Goal: Task Accomplishment & Management: Complete application form

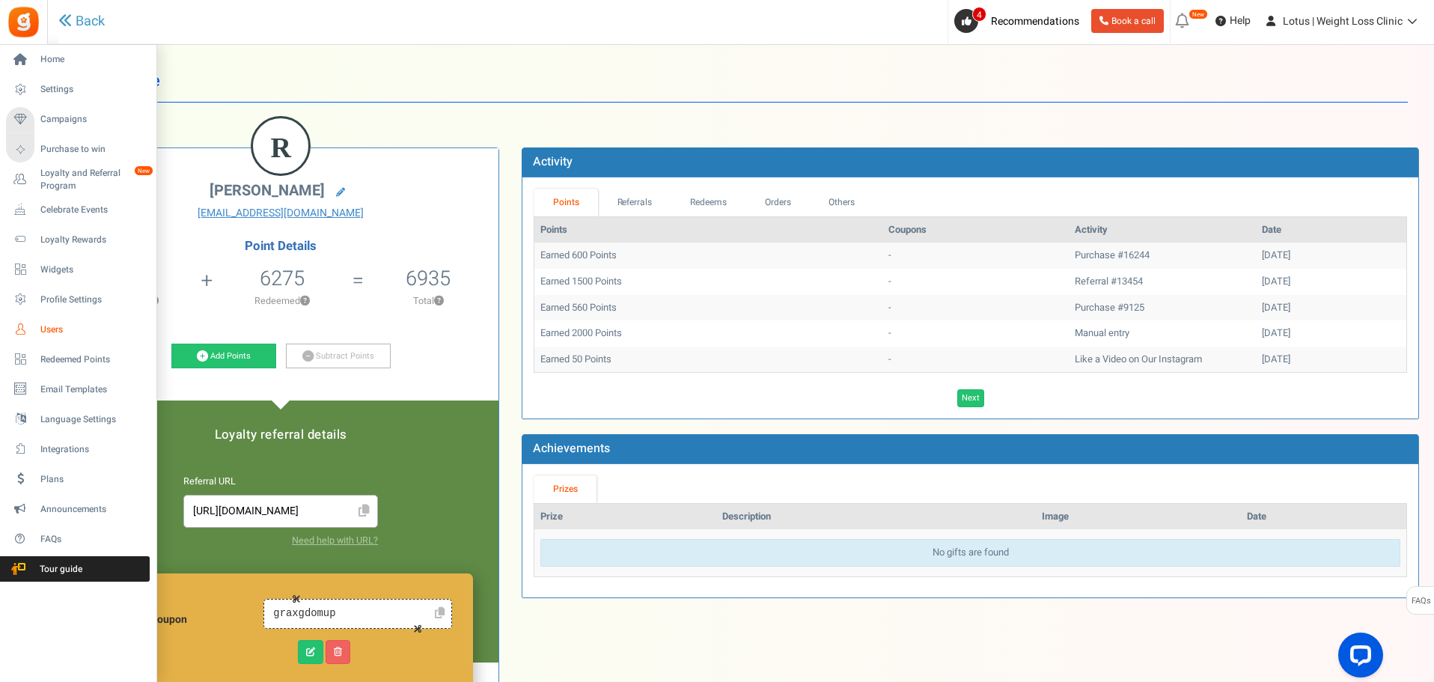
click at [65, 328] on span "Users" at bounding box center [92, 329] width 105 height 13
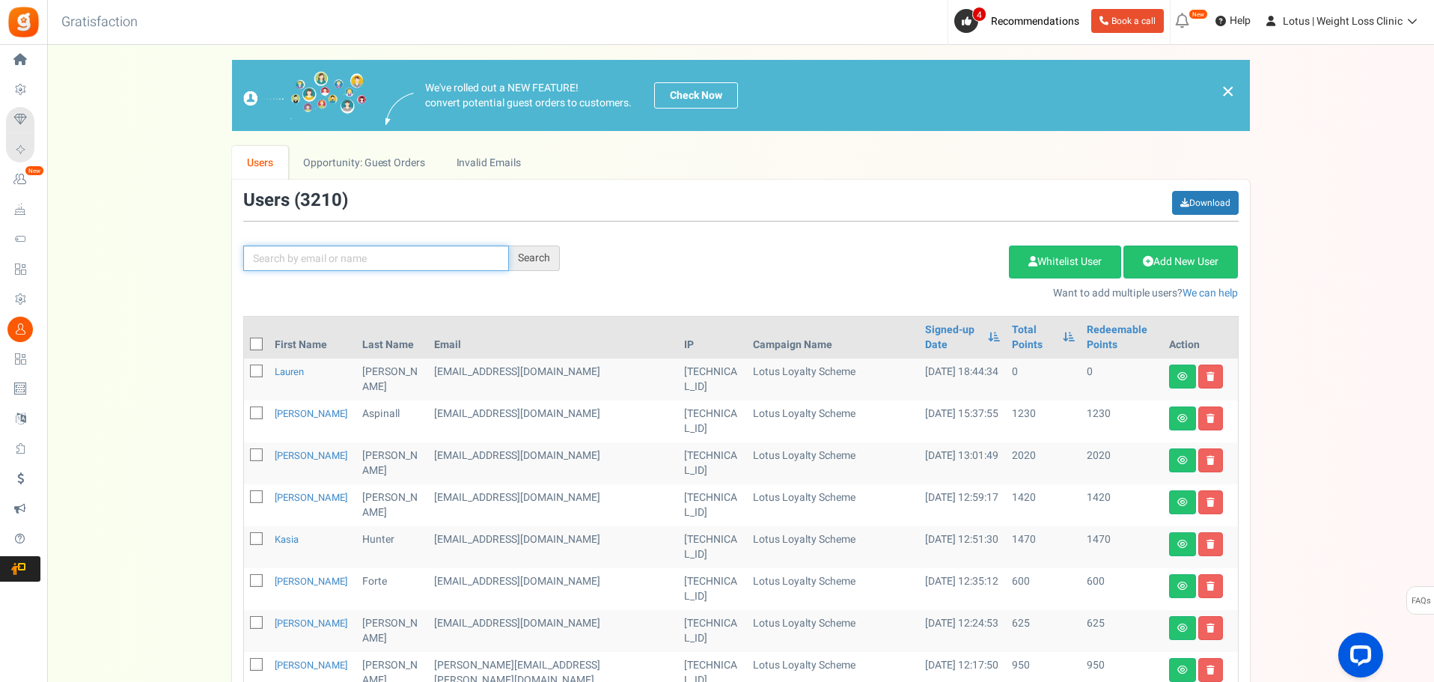
click at [301, 259] on input "text" at bounding box center [376, 257] width 266 height 25
paste input "kezza2705@me.com"
type input "kezza2705@me.com"
click at [523, 257] on div "Search" at bounding box center [534, 257] width 51 height 25
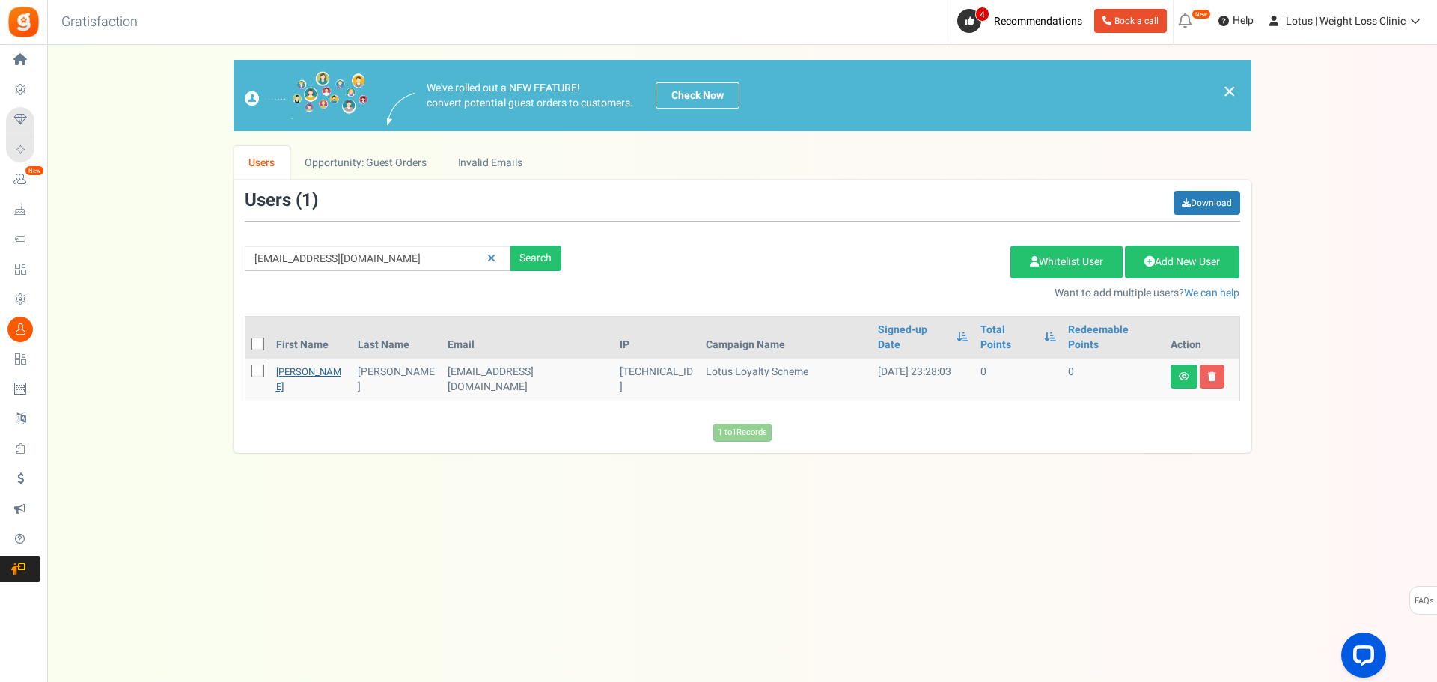
click at [295, 364] on link "Kerry" at bounding box center [308, 378] width 65 height 29
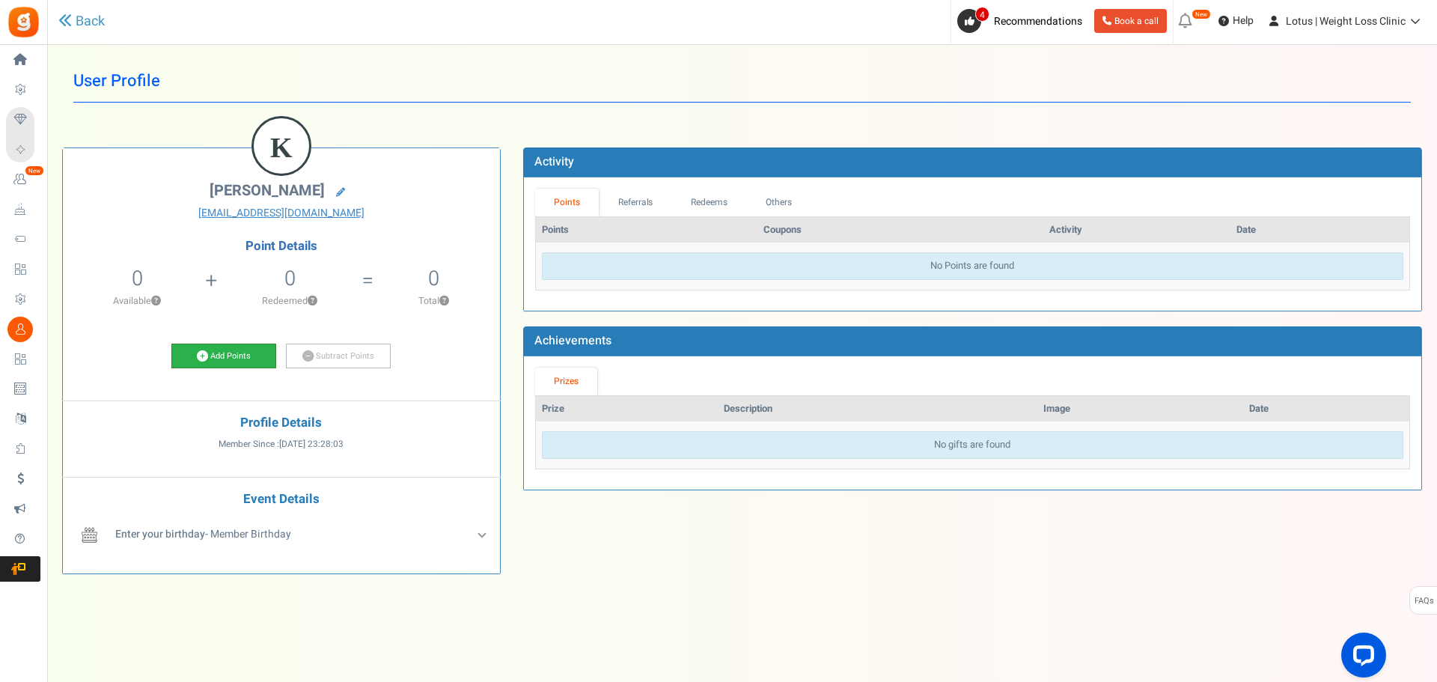
click at [242, 361] on link "Add Points" at bounding box center [223, 355] width 105 height 25
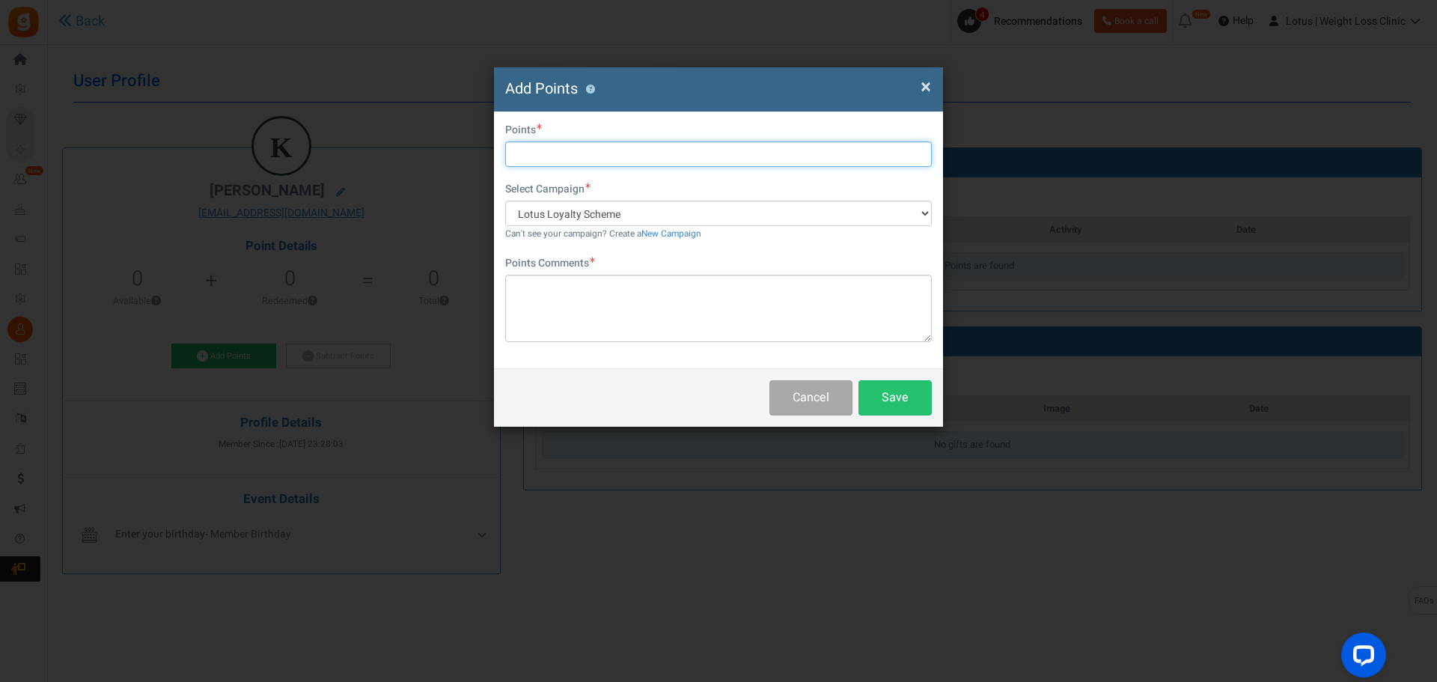
click at [527, 153] on input "text" at bounding box center [718, 153] width 426 height 25
type input "1200"
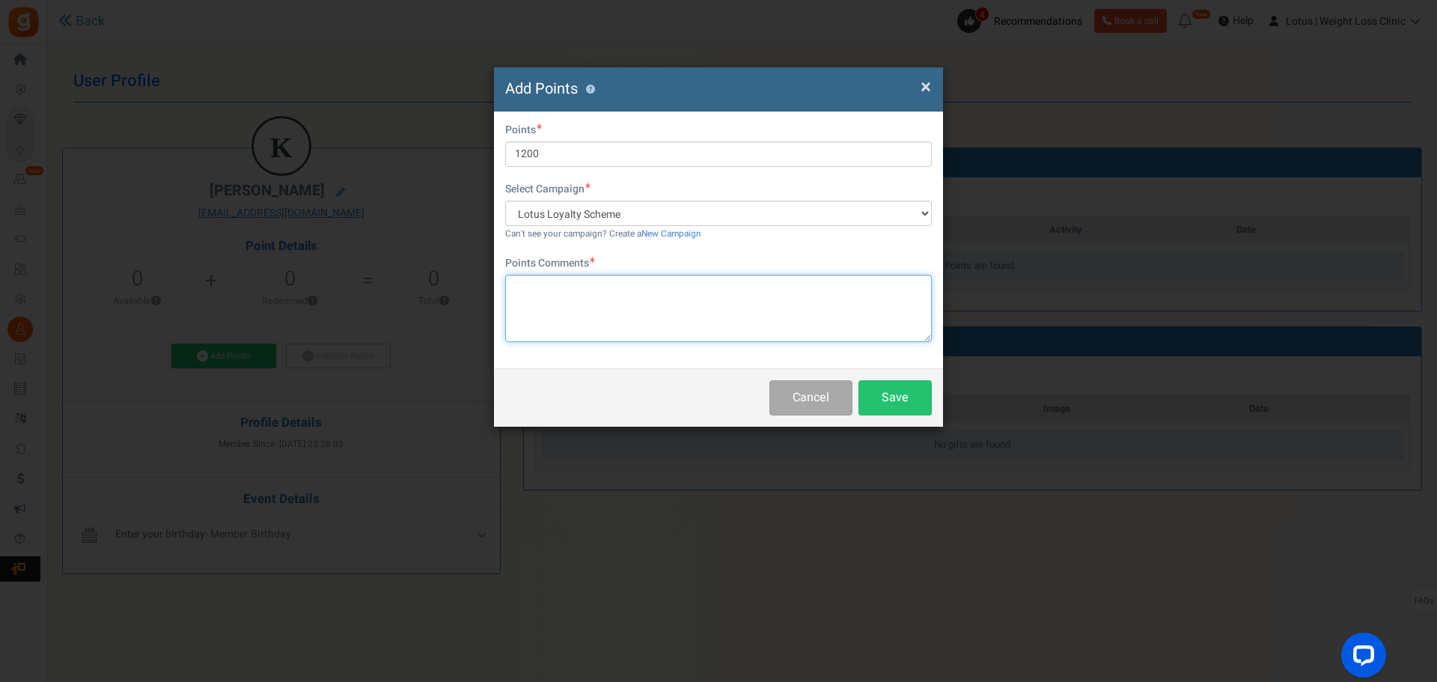
click at [575, 321] on textarea at bounding box center [718, 308] width 426 height 67
type textarea "First purchase"
click at [885, 397] on button "Save" at bounding box center [894, 397] width 73 height 35
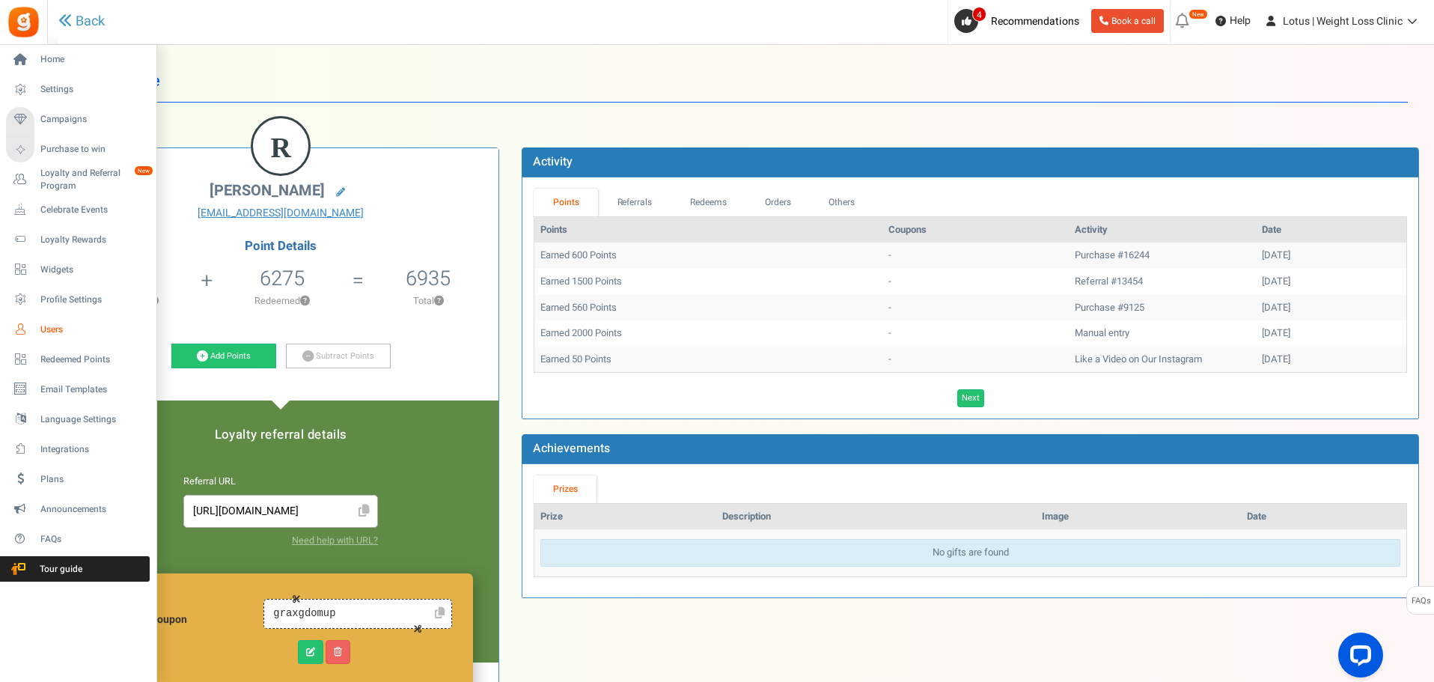
click at [53, 331] on span "Users" at bounding box center [92, 329] width 105 height 13
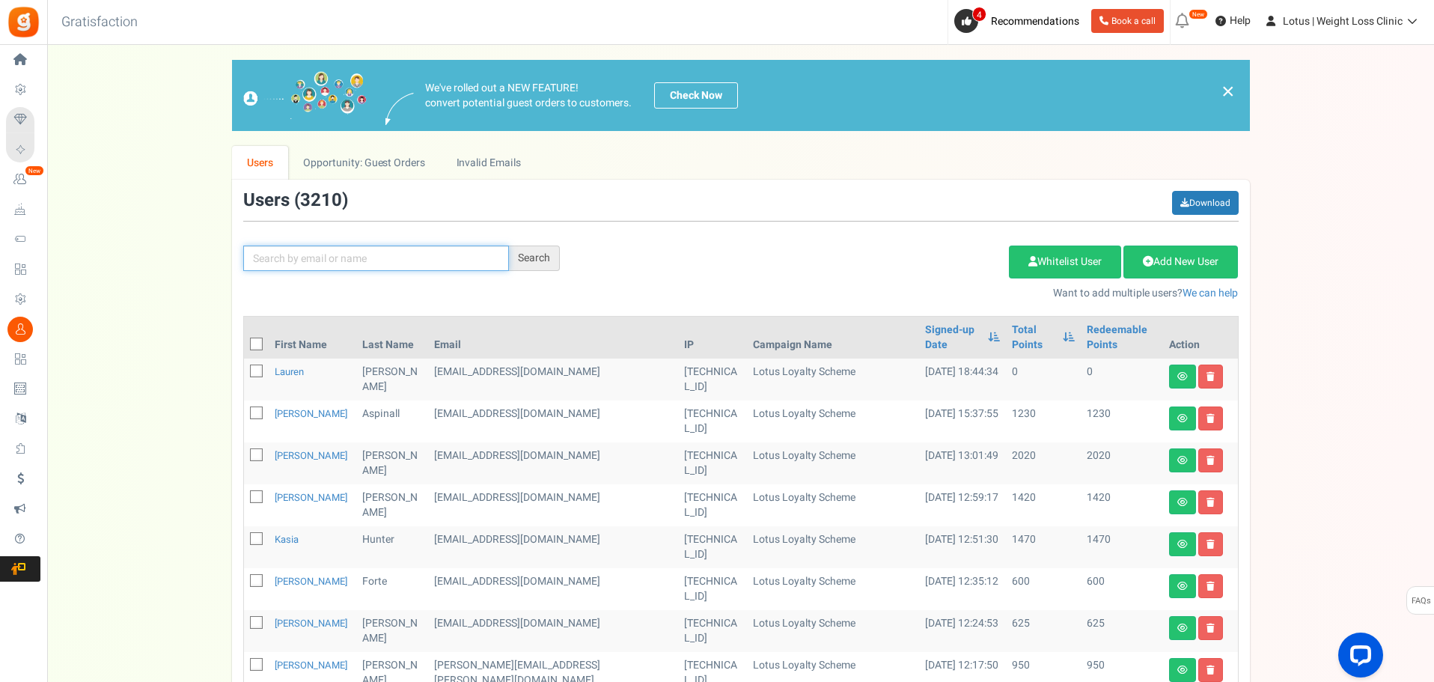
click at [286, 249] on input "text" at bounding box center [376, 257] width 266 height 25
paste input "[PERSON_NAME]"
click at [516, 251] on div "Search" at bounding box center [534, 257] width 51 height 25
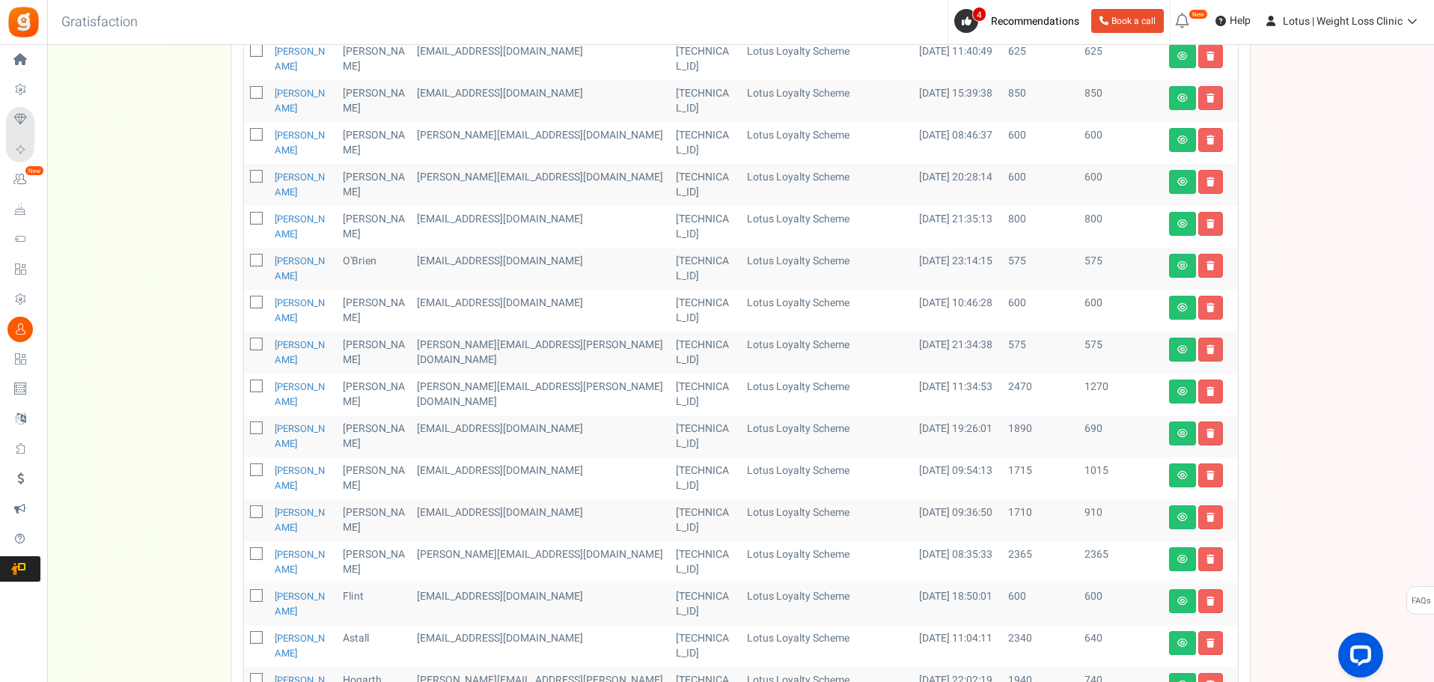
scroll to position [449, 0]
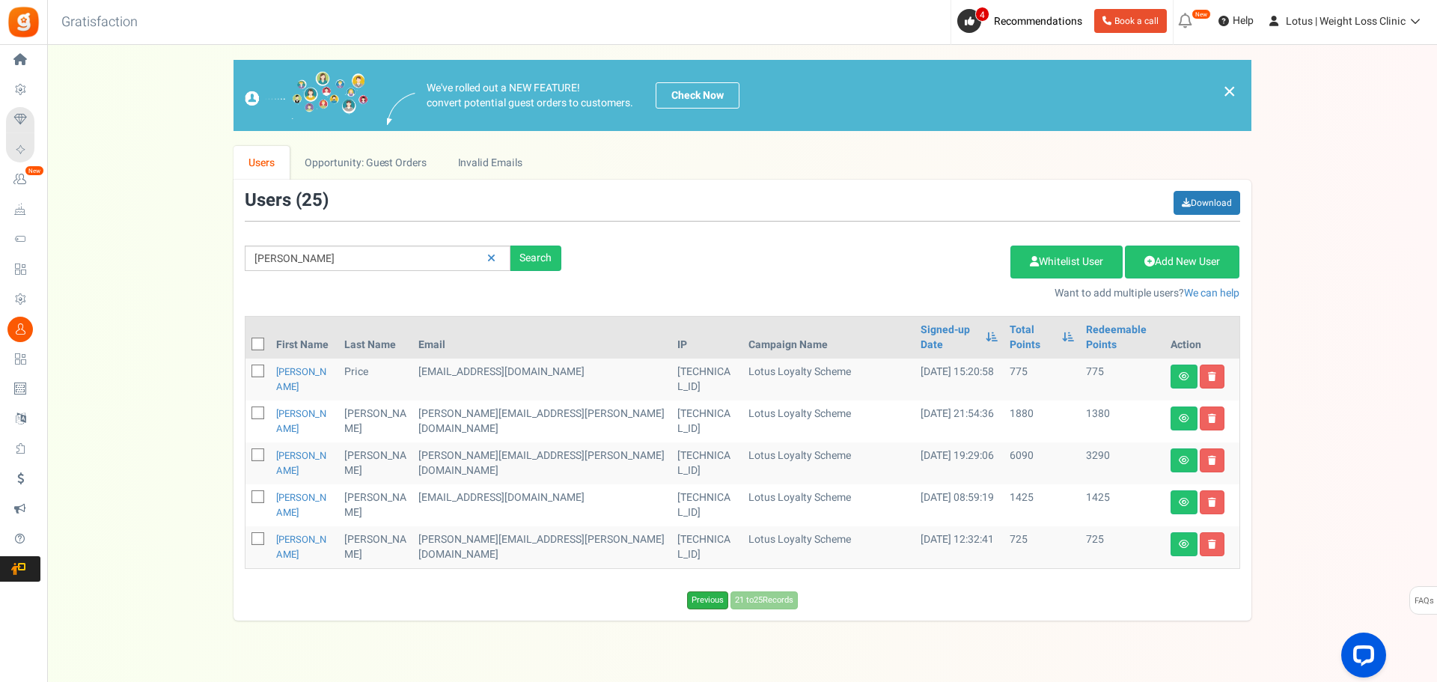
click at [701, 591] on link "Previous" at bounding box center [707, 600] width 41 height 18
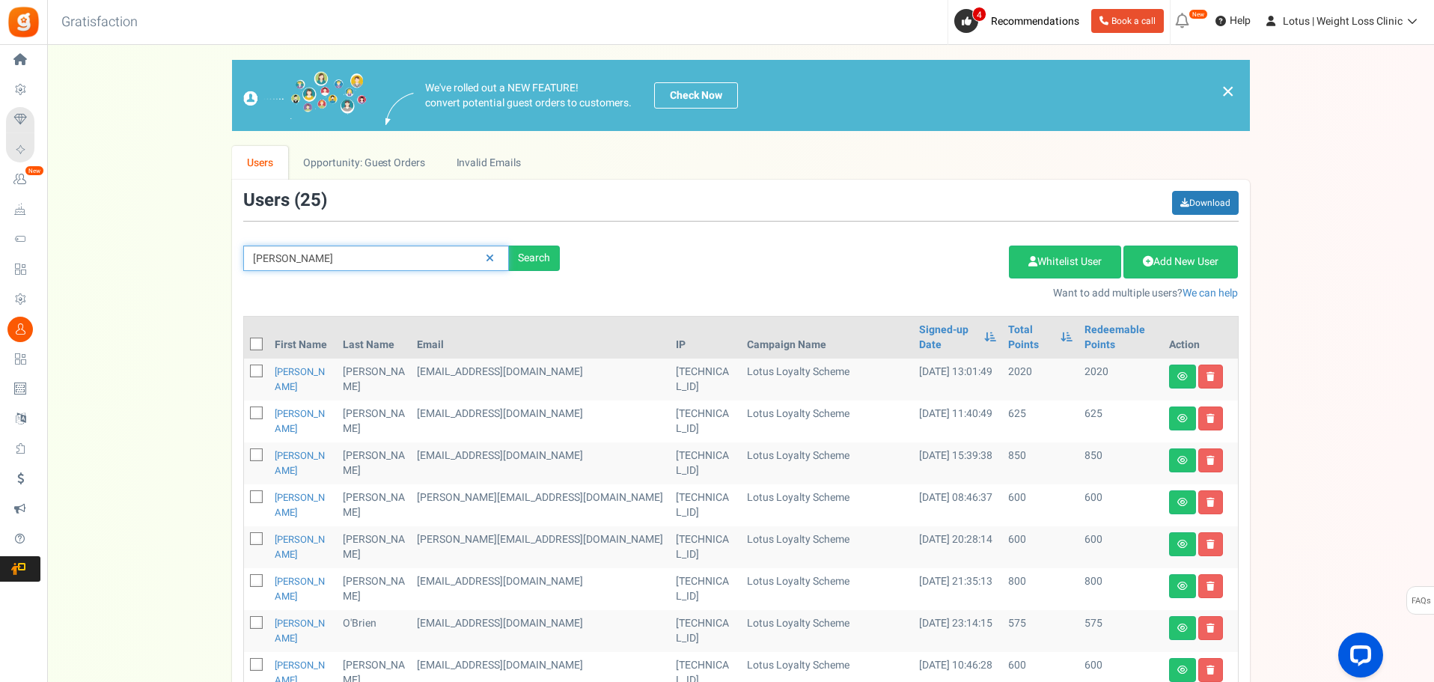
drag, startPoint x: 319, startPoint y: 260, endPoint x: 141, endPoint y: 261, distance: 178.1
click at [141, 261] on div "We've rolled out a NEW FEATURE! convert potential guest orders to customers. Ch…" at bounding box center [740, 654] width 1356 height 1189
type input "[PERSON_NAME]"
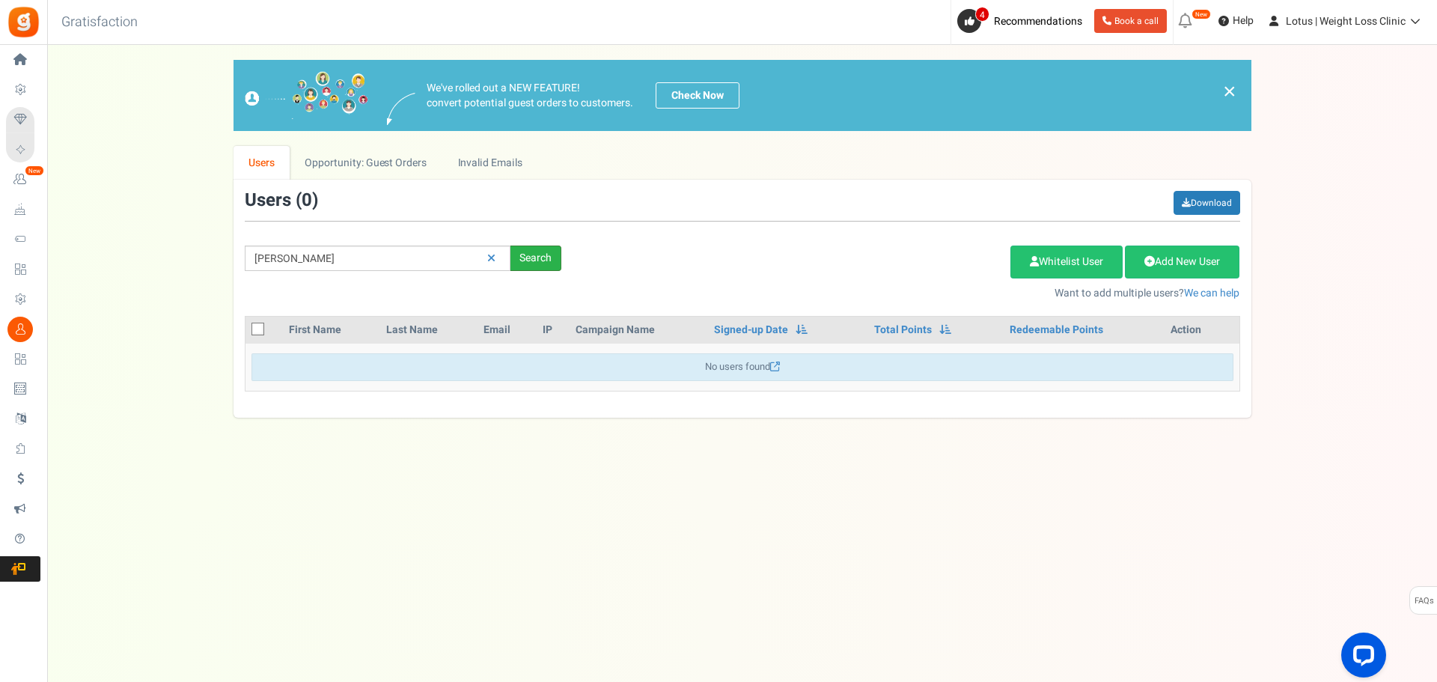
click at [531, 254] on div "Search" at bounding box center [535, 257] width 51 height 25
click at [489, 258] on icon at bounding box center [491, 258] width 8 height 10
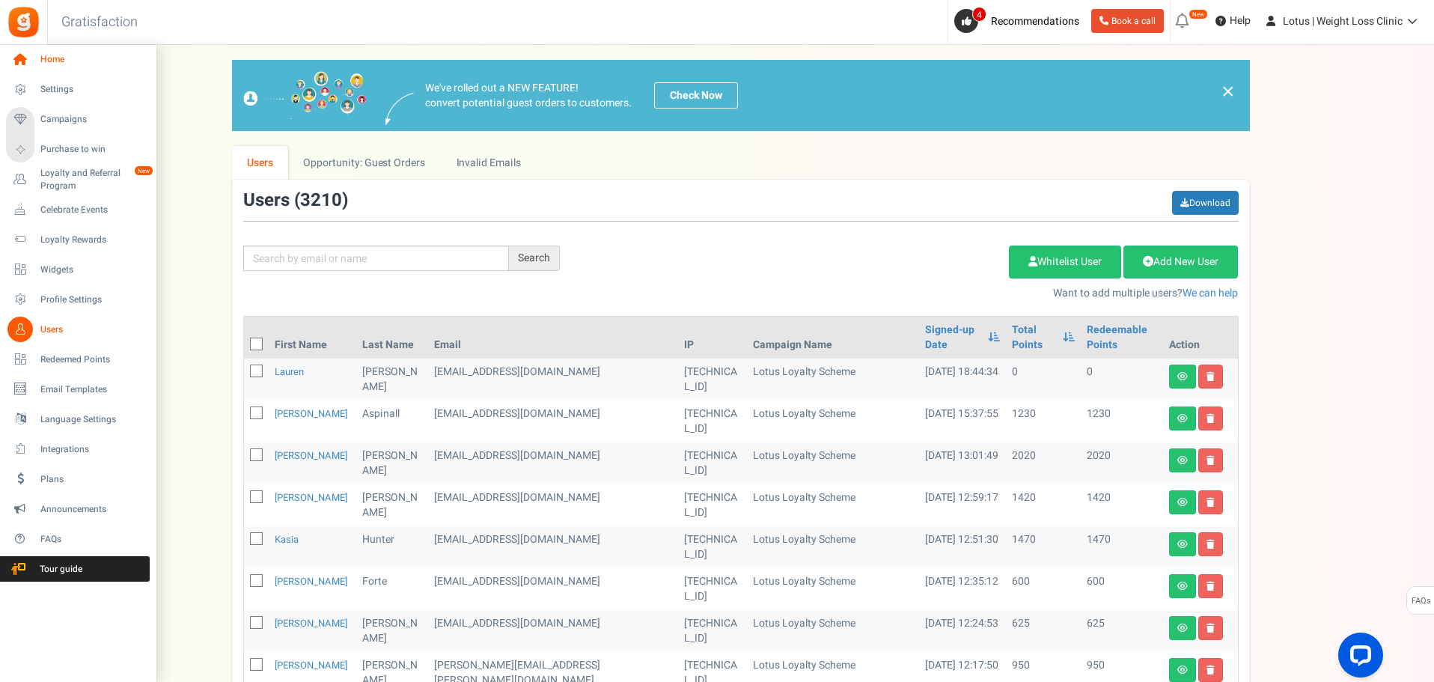
click at [58, 64] on span "Home" at bounding box center [92, 59] width 105 height 13
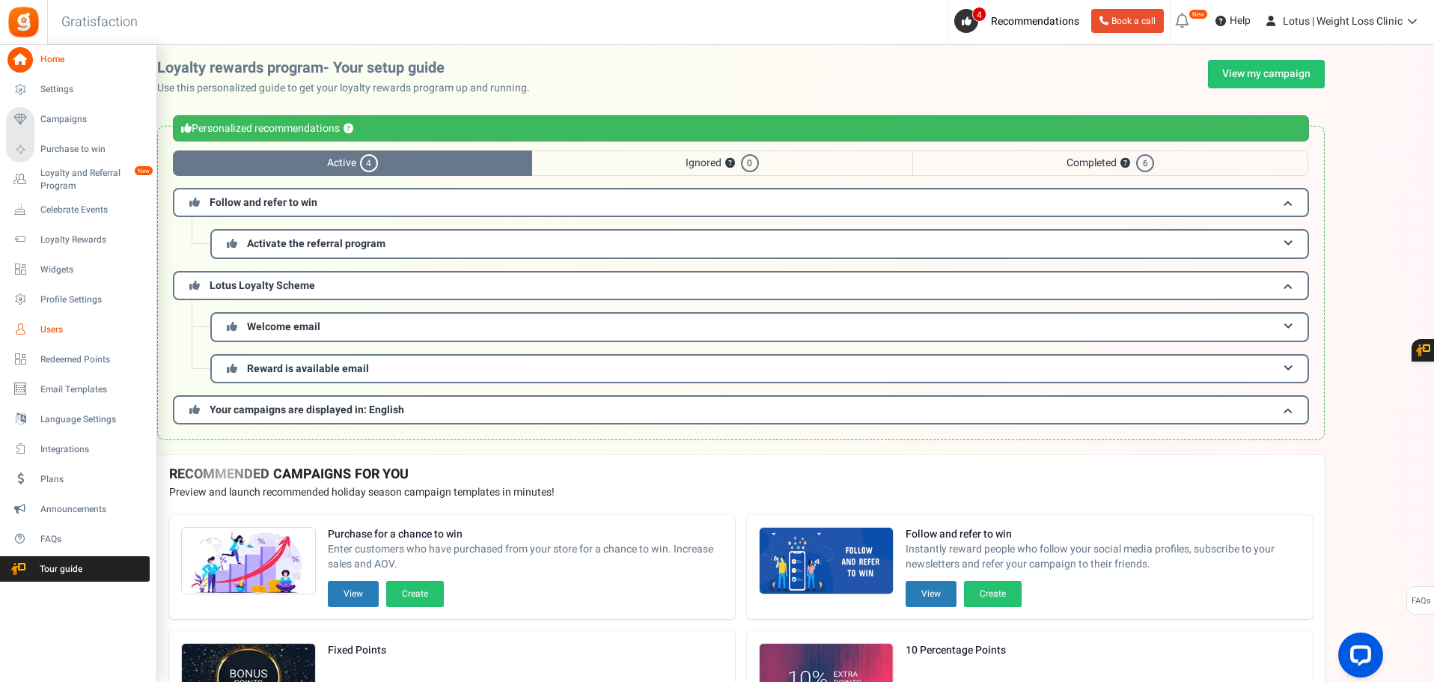
click at [61, 331] on span "Users" at bounding box center [92, 329] width 105 height 13
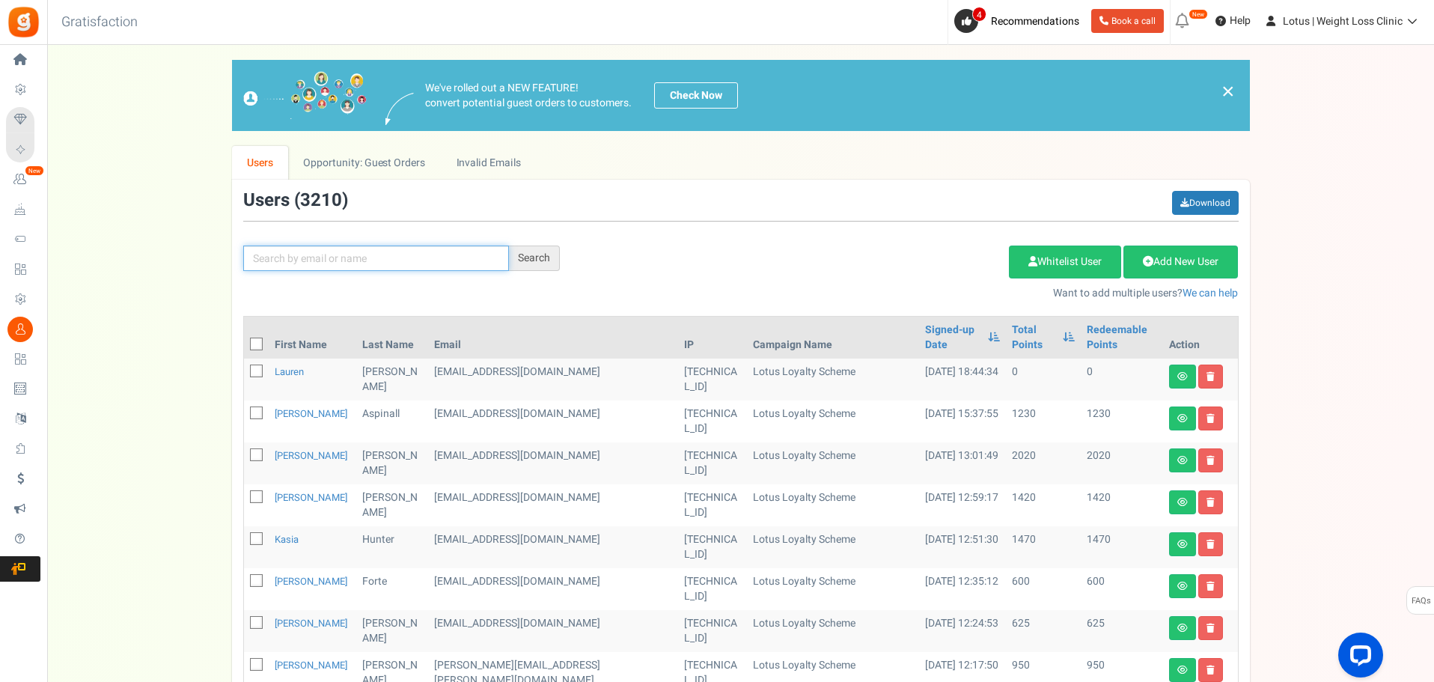
click at [299, 256] on input "text" at bounding box center [376, 257] width 266 height 25
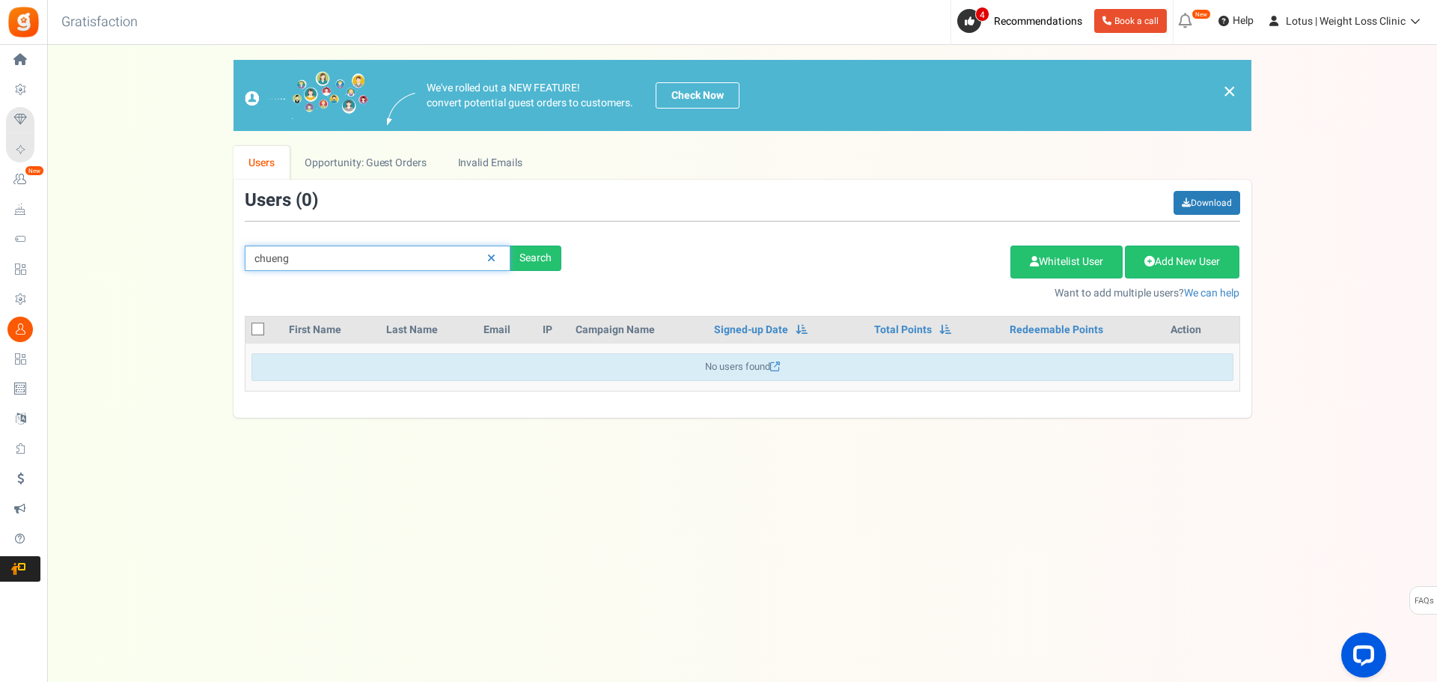
drag, startPoint x: 334, startPoint y: 251, endPoint x: 269, endPoint y: 257, distance: 64.6
click at [269, 257] on input "chueng" at bounding box center [378, 257] width 266 height 25
type input "[PERSON_NAME]"
click at [527, 259] on div "Search" at bounding box center [535, 257] width 51 height 25
click at [490, 261] on icon at bounding box center [491, 258] width 8 height 10
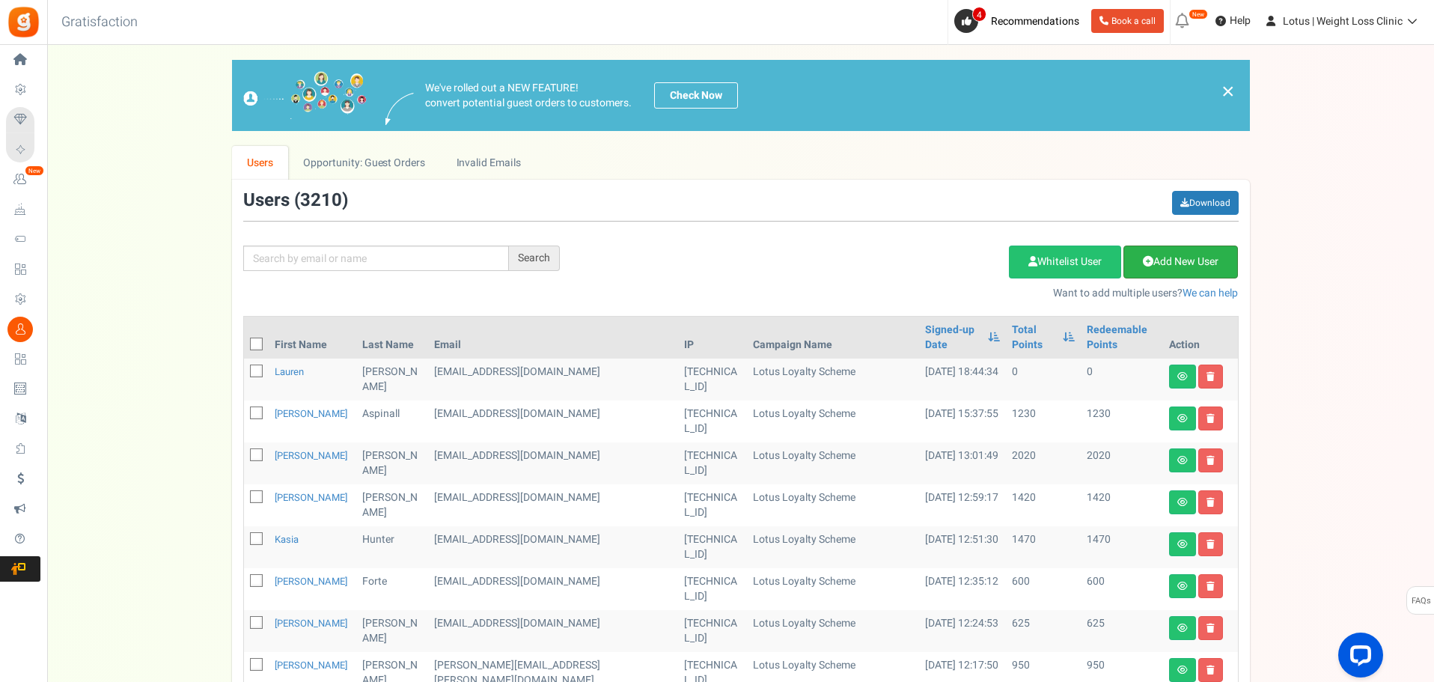
click at [1175, 256] on link "Add New User" at bounding box center [1180, 261] width 114 height 33
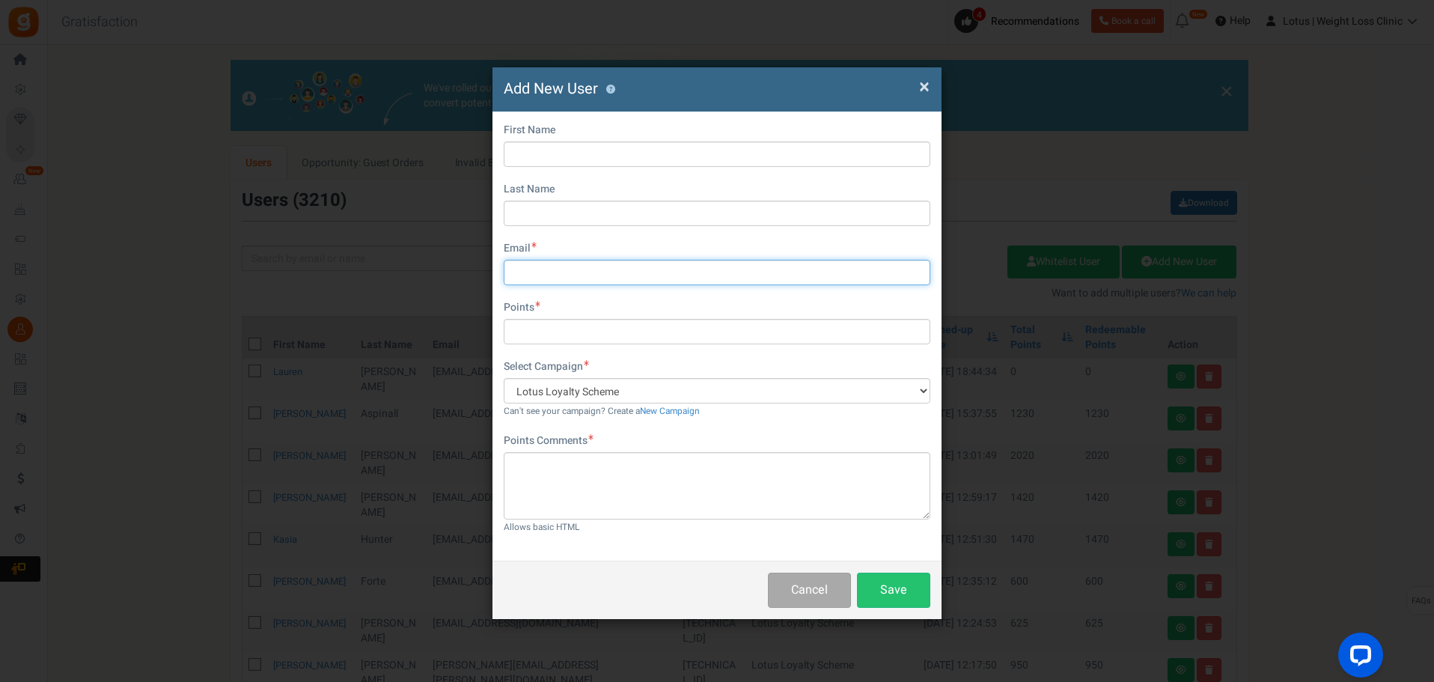
click at [548, 261] on input "text" at bounding box center [717, 272] width 426 height 25
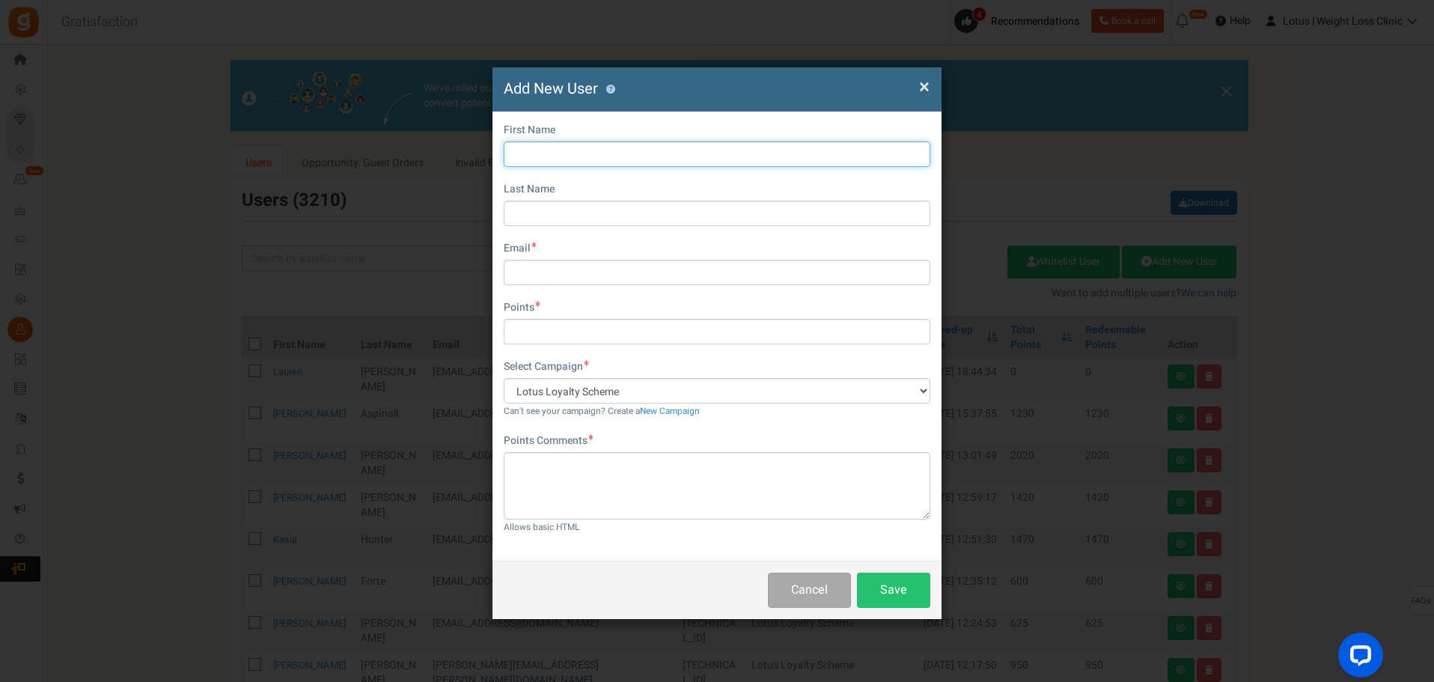
paste input "[PERSON_NAME]"
click at [544, 151] on input "[PERSON_NAME]" at bounding box center [717, 153] width 426 height 25
type input "[PERSON_NAME]"
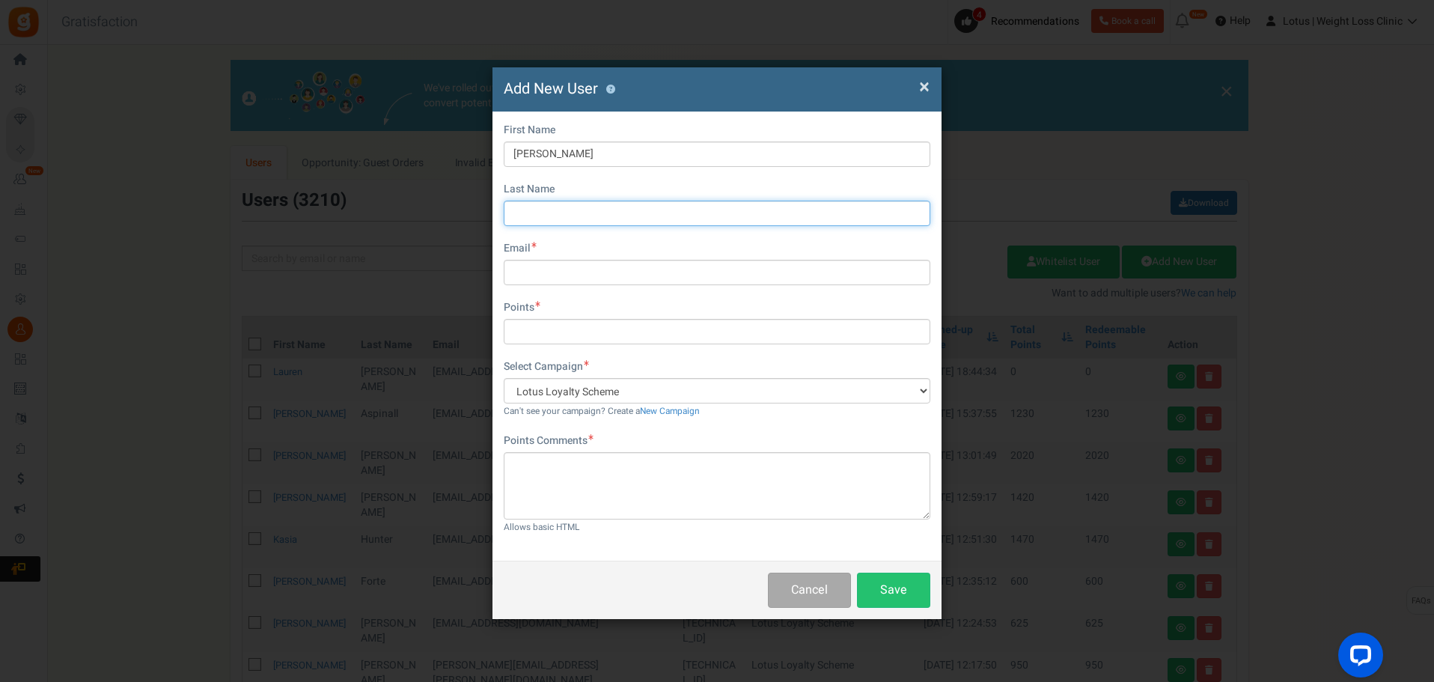
click at [556, 207] on input "text" at bounding box center [717, 213] width 426 height 25
paste input "[PERSON_NAME]"
type input "[PERSON_NAME]"
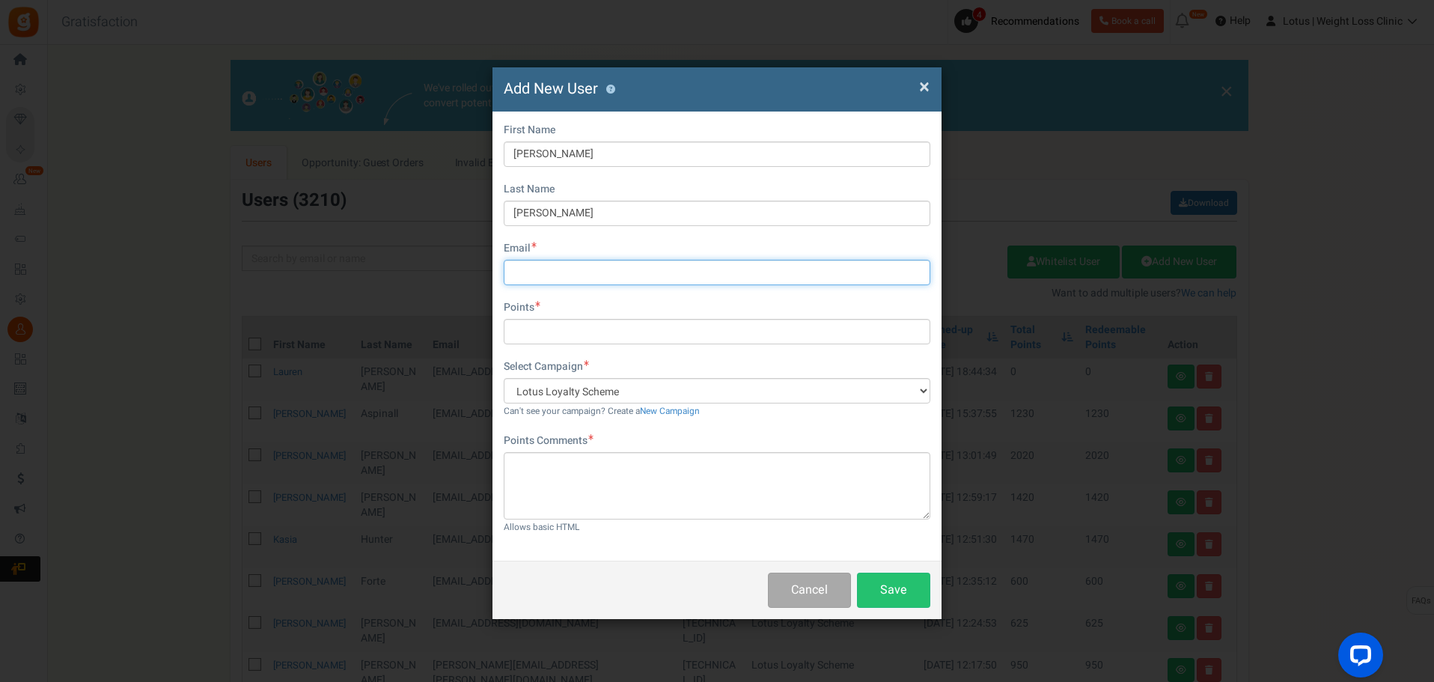
click at [520, 267] on input "text" at bounding box center [717, 272] width 426 height 25
paste input "[PERSON_NAME][EMAIL_ADDRESS][DOMAIN_NAME]"
type input "[PERSON_NAME][EMAIL_ADDRESS][DOMAIN_NAME]"
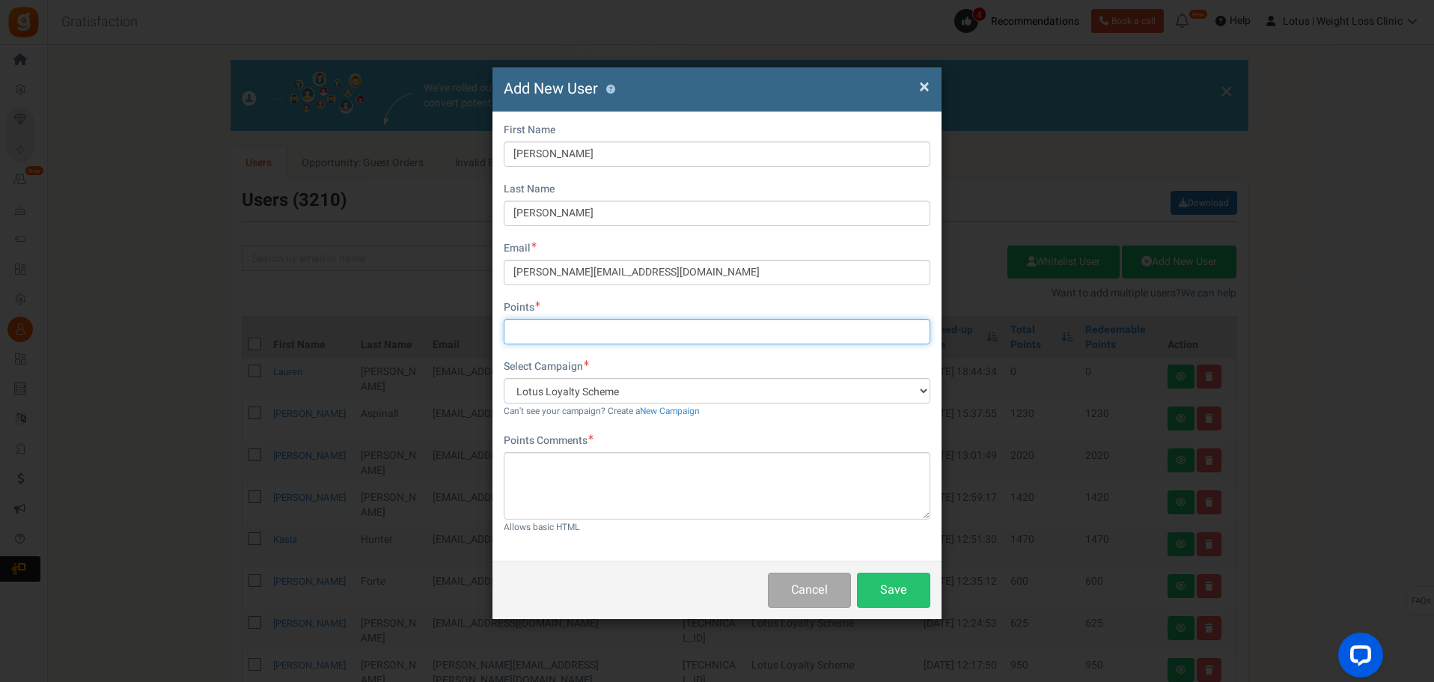
click at [550, 337] on input "text" at bounding box center [717, 331] width 426 height 25
type input "850"
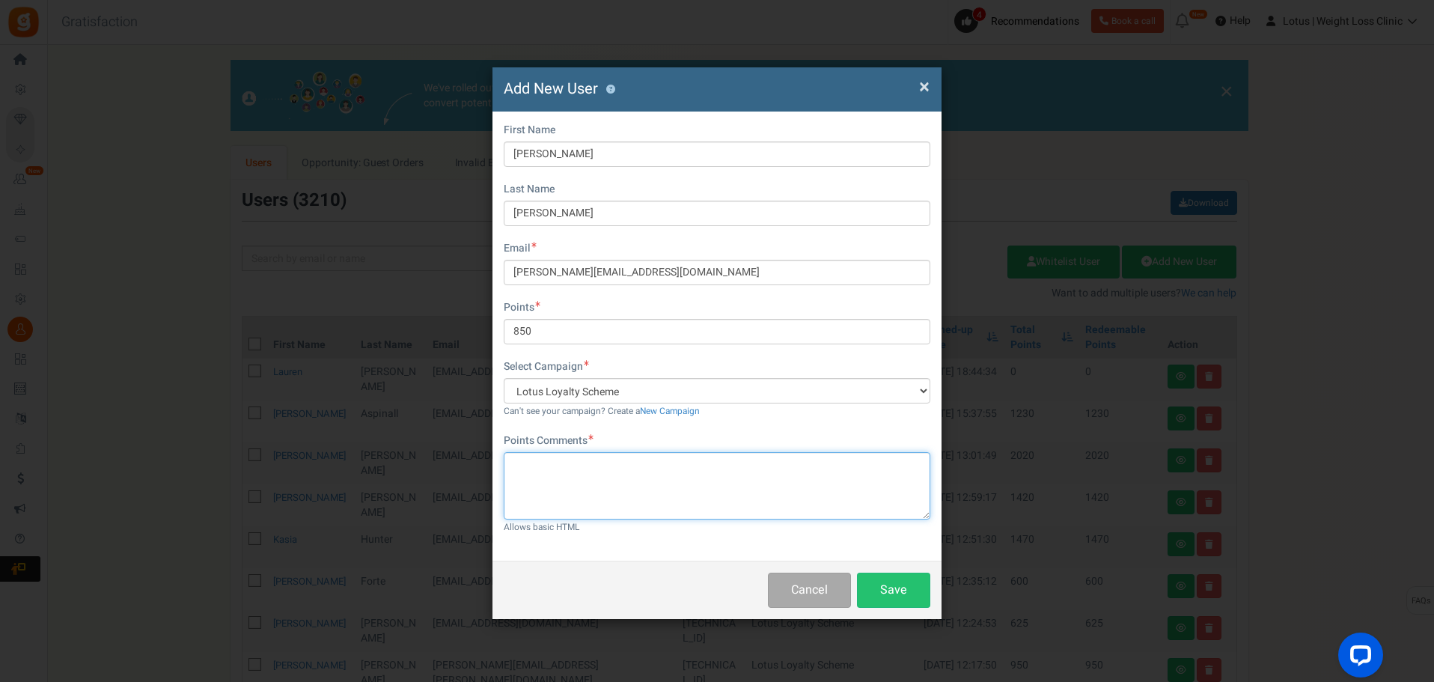
click at [718, 504] on textarea at bounding box center [717, 485] width 426 height 67
type textarea "First purchase"
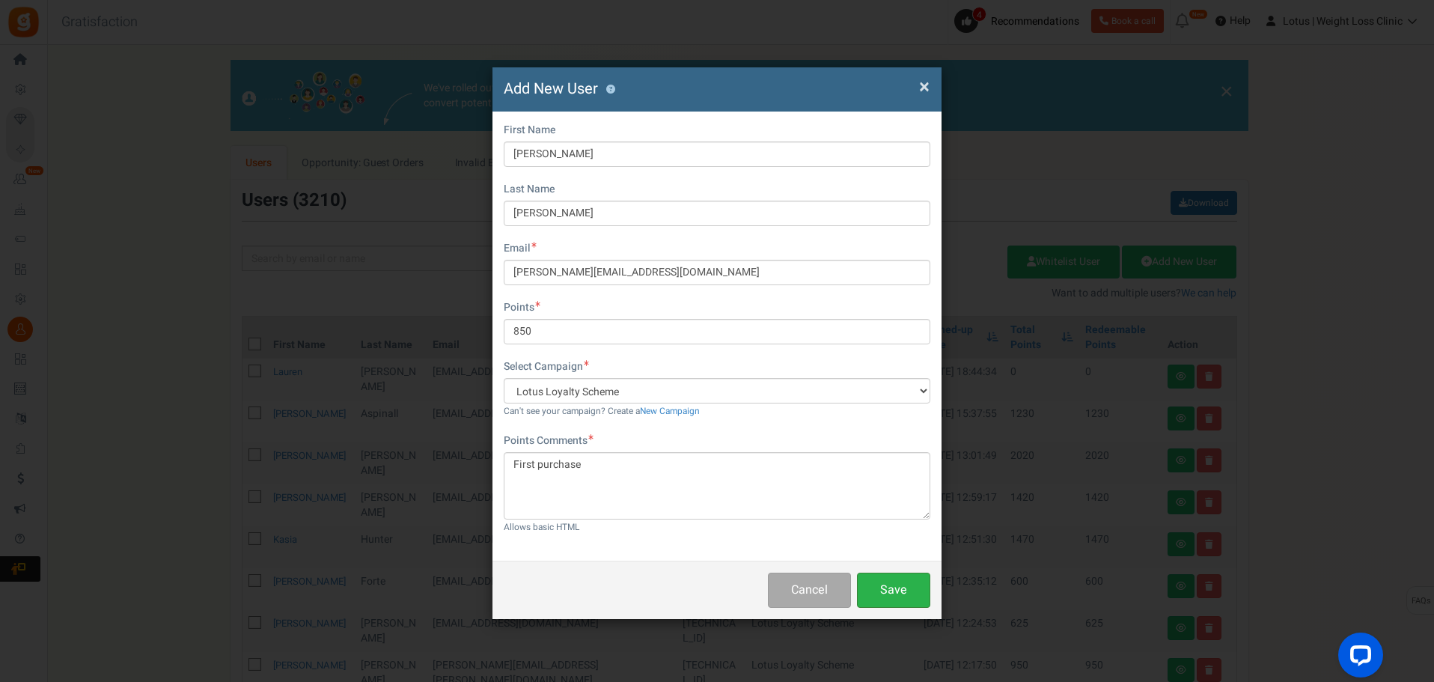
click at [893, 580] on button "Save" at bounding box center [893, 589] width 73 height 35
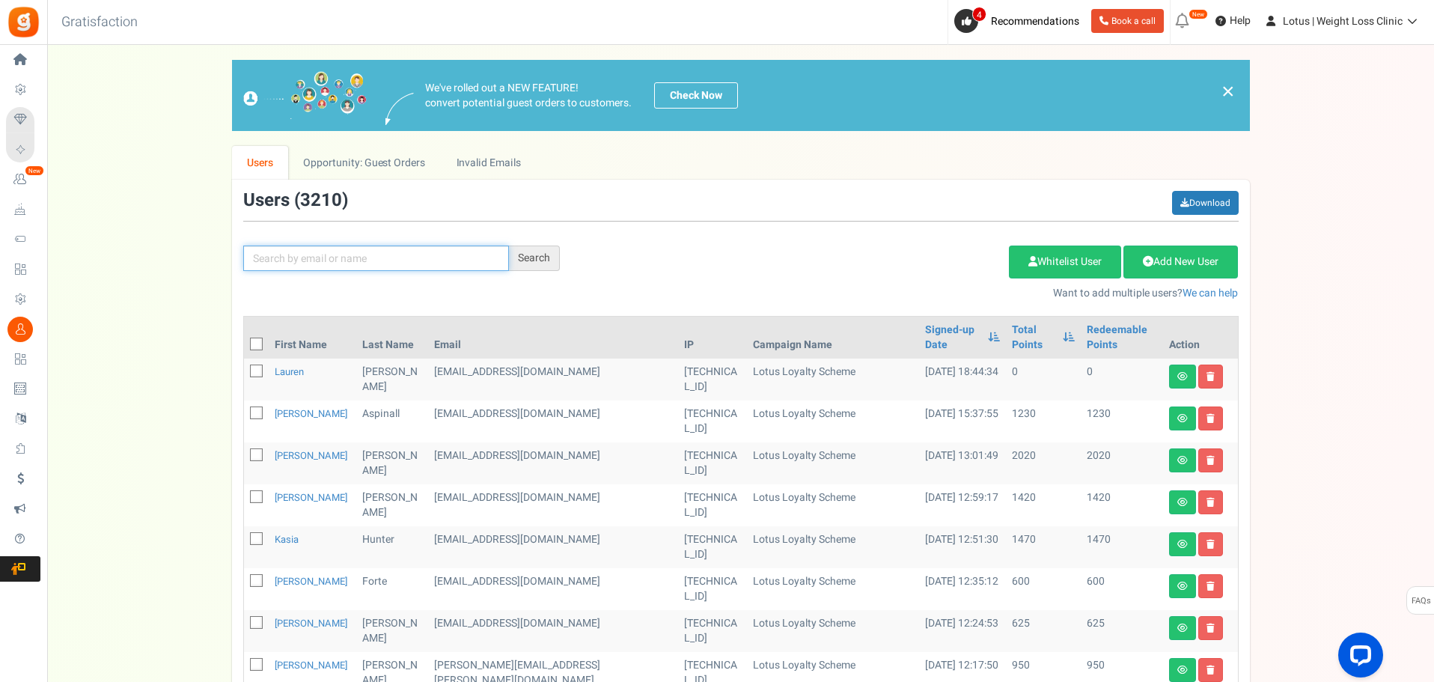
click at [338, 263] on input "text" at bounding box center [376, 257] width 266 height 25
type input "[PERSON_NAME]"
